Goal: Information Seeking & Learning: Learn about a topic

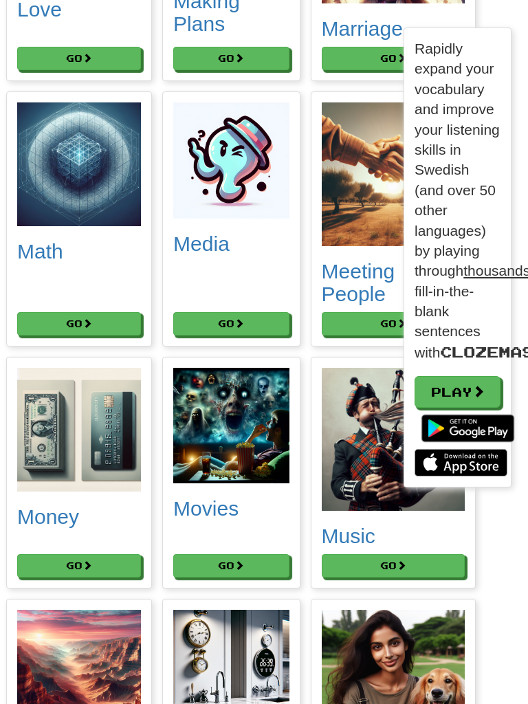
scroll to position [4895, 0]
